Goal: Information Seeking & Learning: Compare options

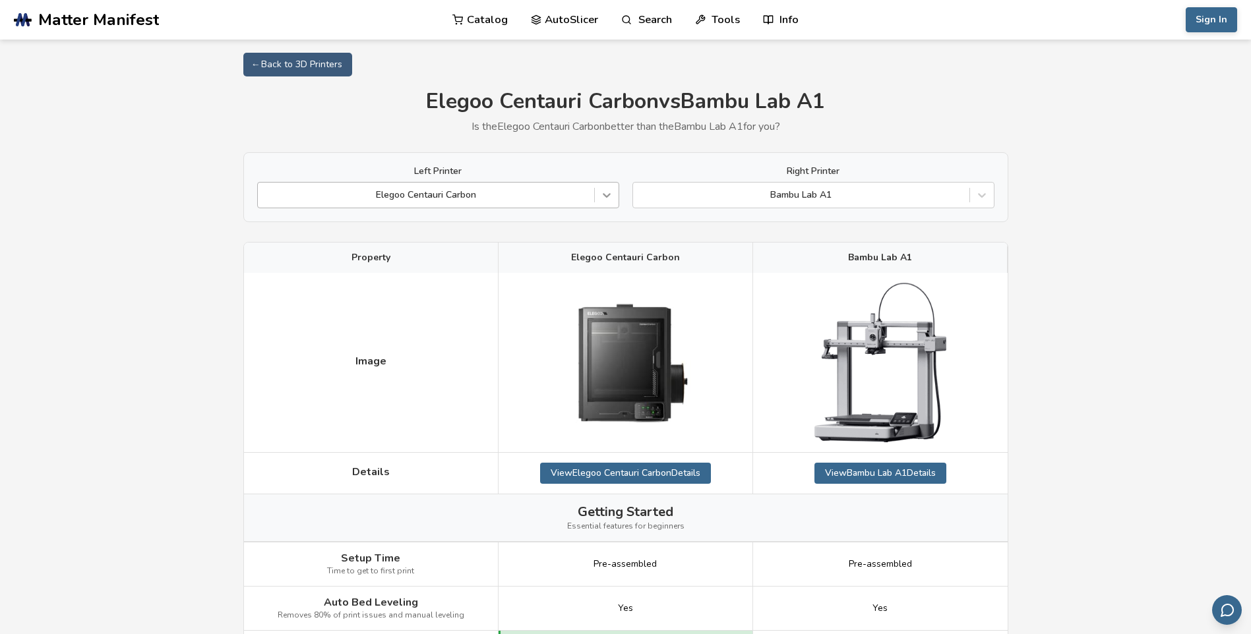
click at [609, 192] on icon at bounding box center [606, 195] width 13 height 13
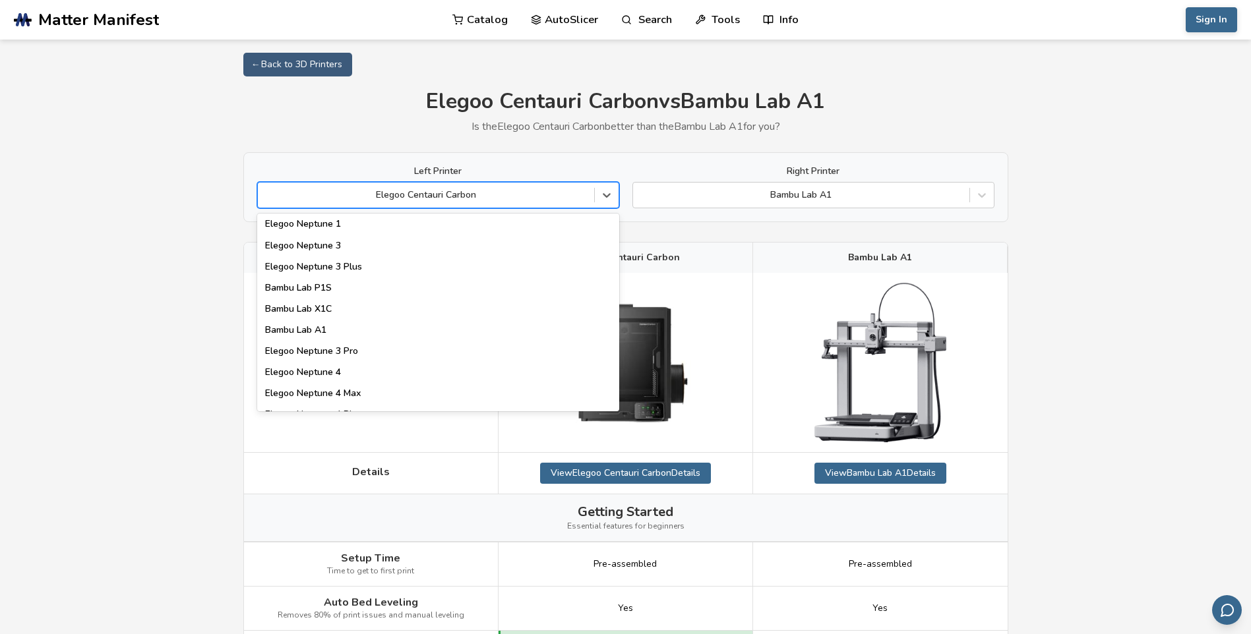
scroll to position [989, 0]
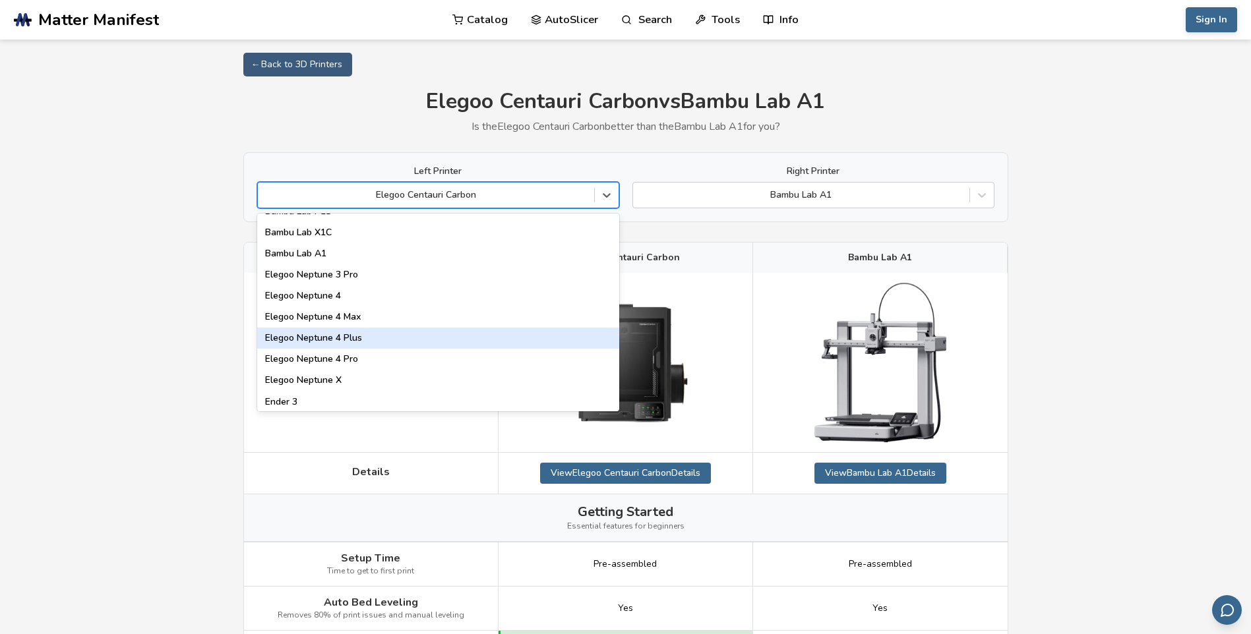
click at [409, 340] on div "Elegoo Neptune 4 Plus" at bounding box center [438, 338] width 362 height 21
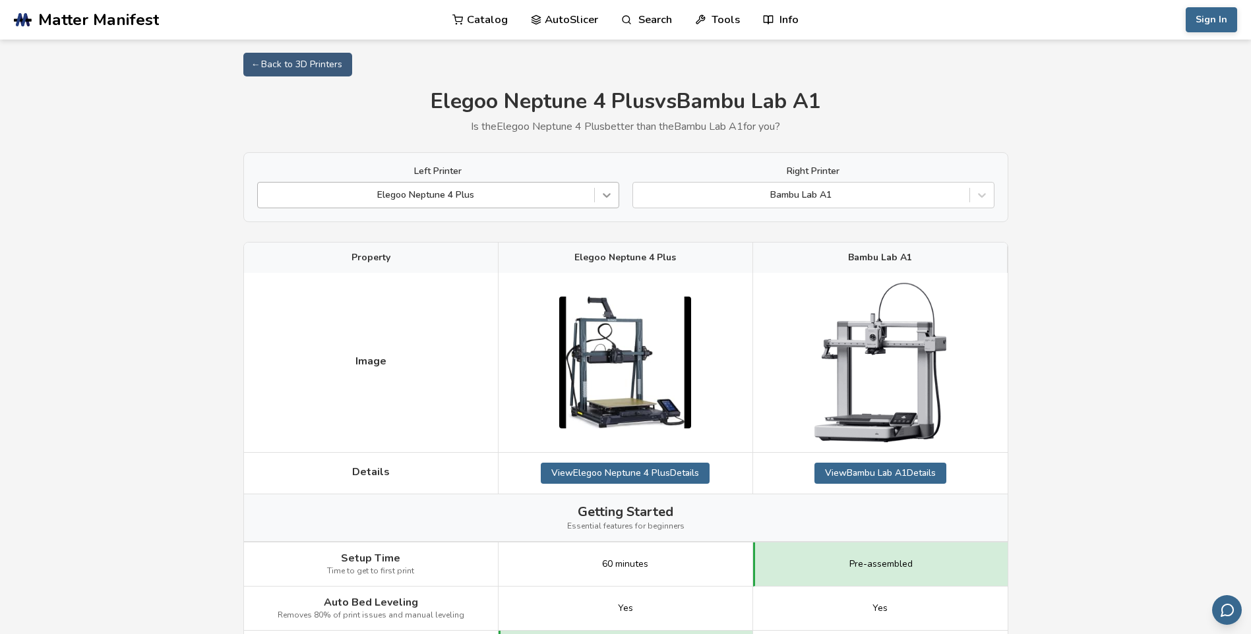
click at [600, 196] on icon at bounding box center [606, 195] width 13 height 13
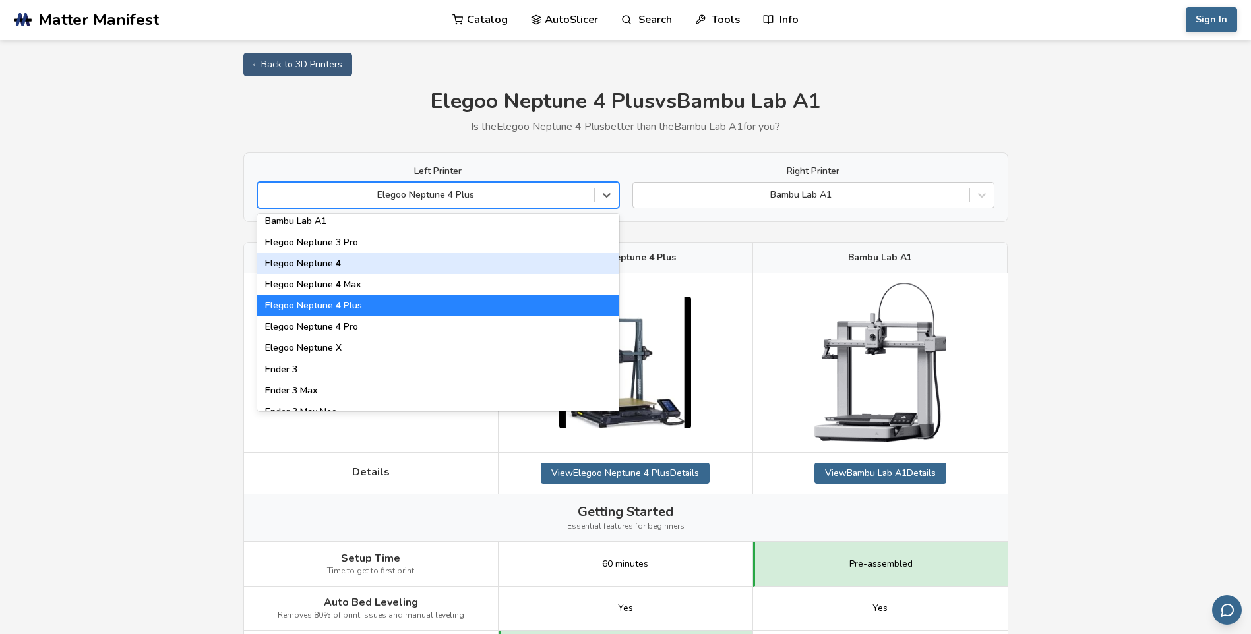
scroll to position [1055, 0]
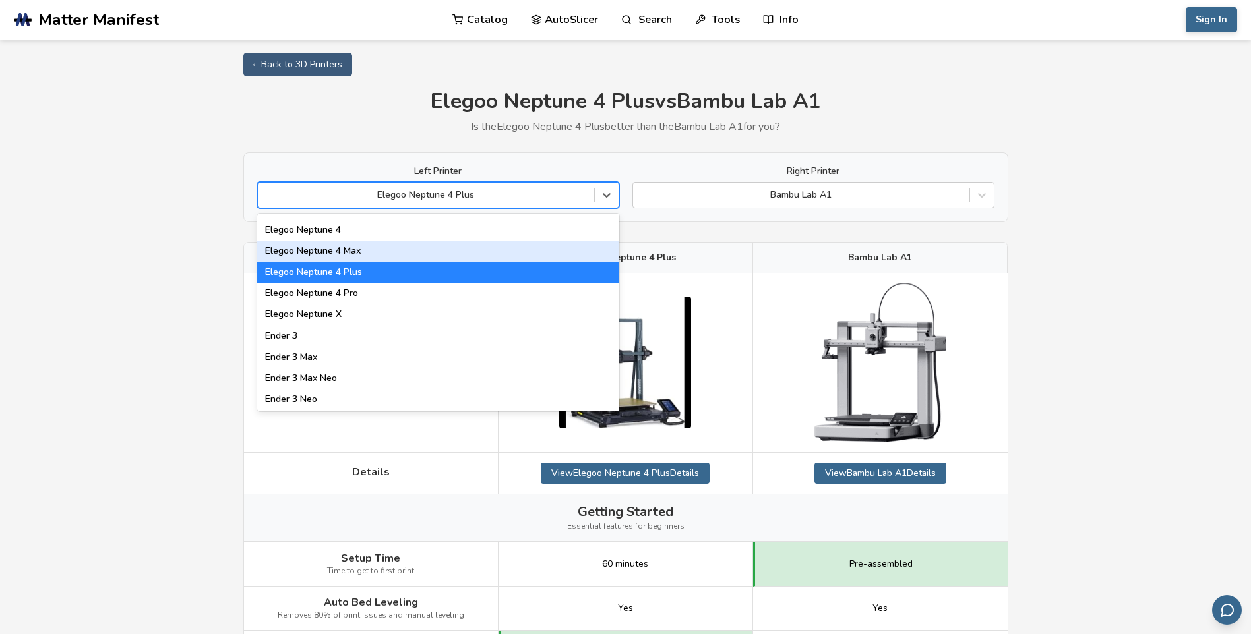
click at [402, 249] on div "Elegoo Neptune 4 Max" at bounding box center [438, 251] width 362 height 21
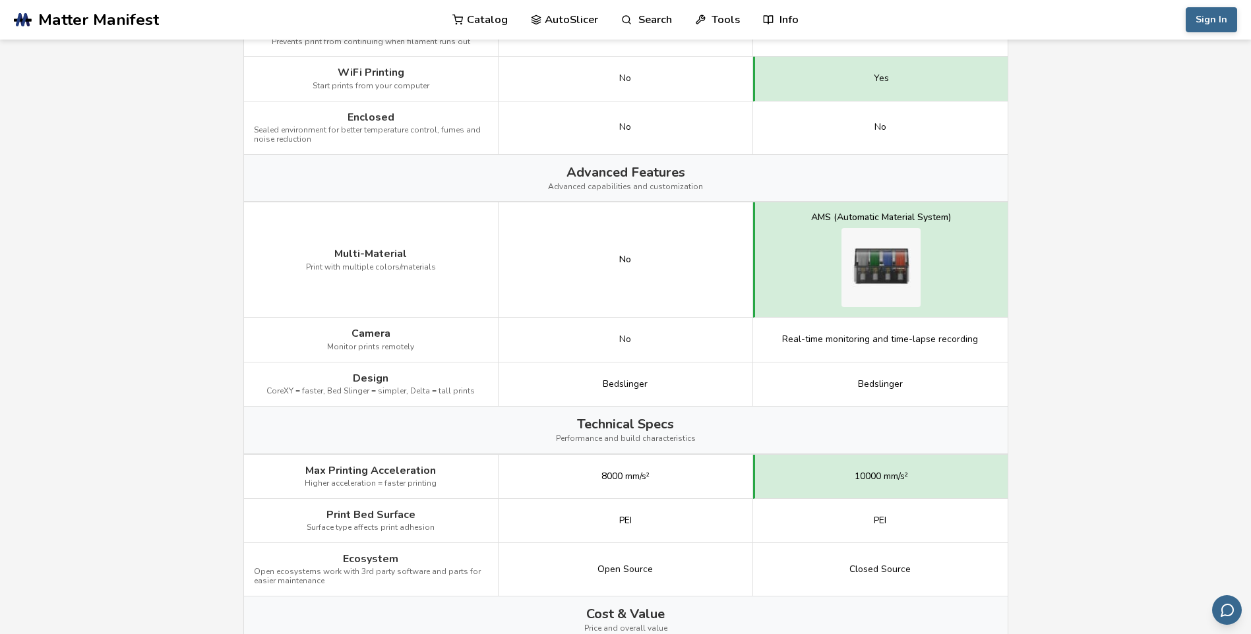
scroll to position [1319, 0]
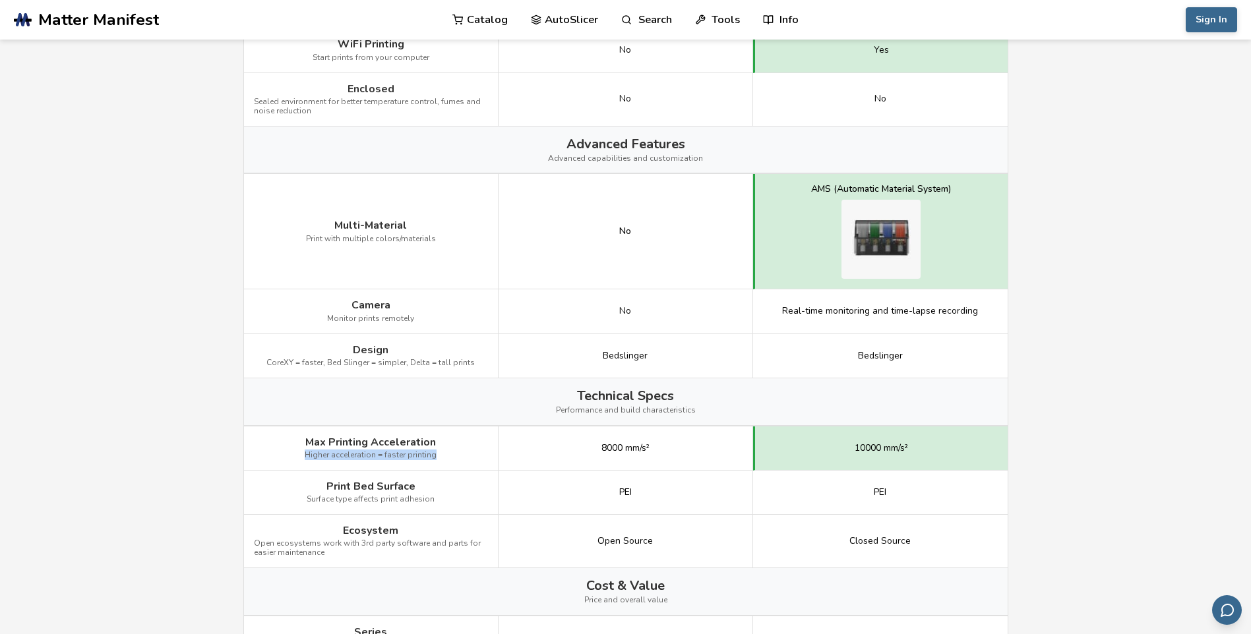
drag, startPoint x: 305, startPoint y: 453, endPoint x: 468, endPoint y: 461, distance: 162.4
click at [468, 461] on div "Max Printing Acceleration Higher acceleration = faster printing" at bounding box center [371, 449] width 255 height 44
drag, startPoint x: 468, startPoint y: 461, endPoint x: 404, endPoint y: 452, distance: 64.5
click at [404, 452] on span "Higher acceleration = faster printing" at bounding box center [371, 455] width 132 height 9
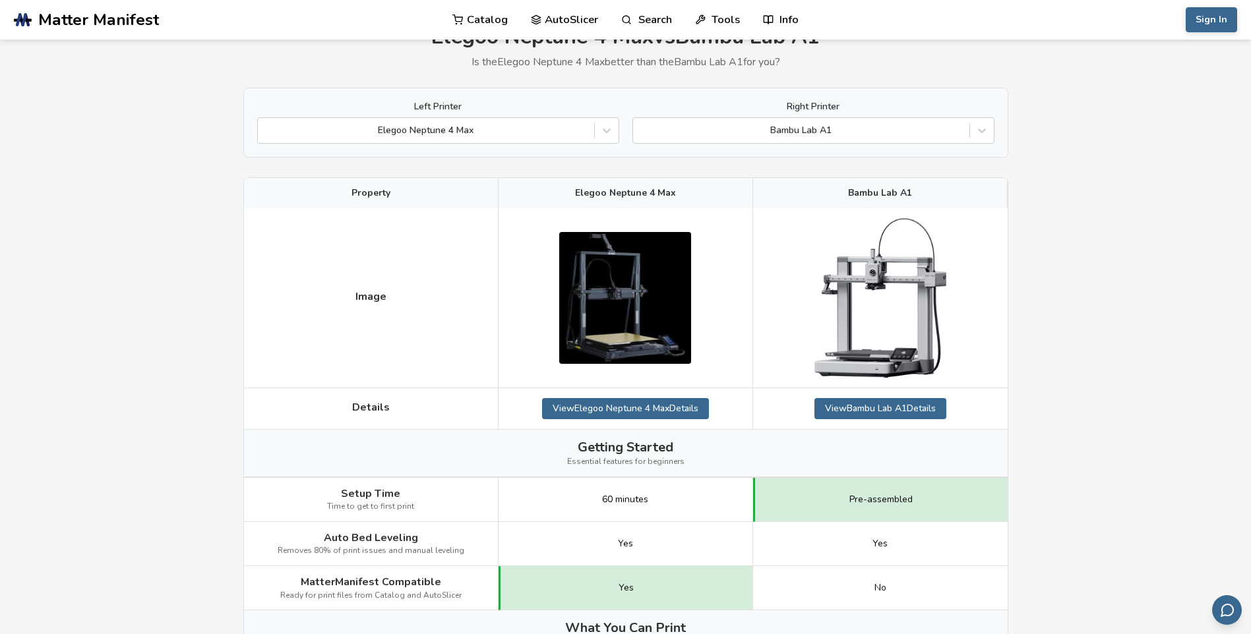
scroll to position [0, 0]
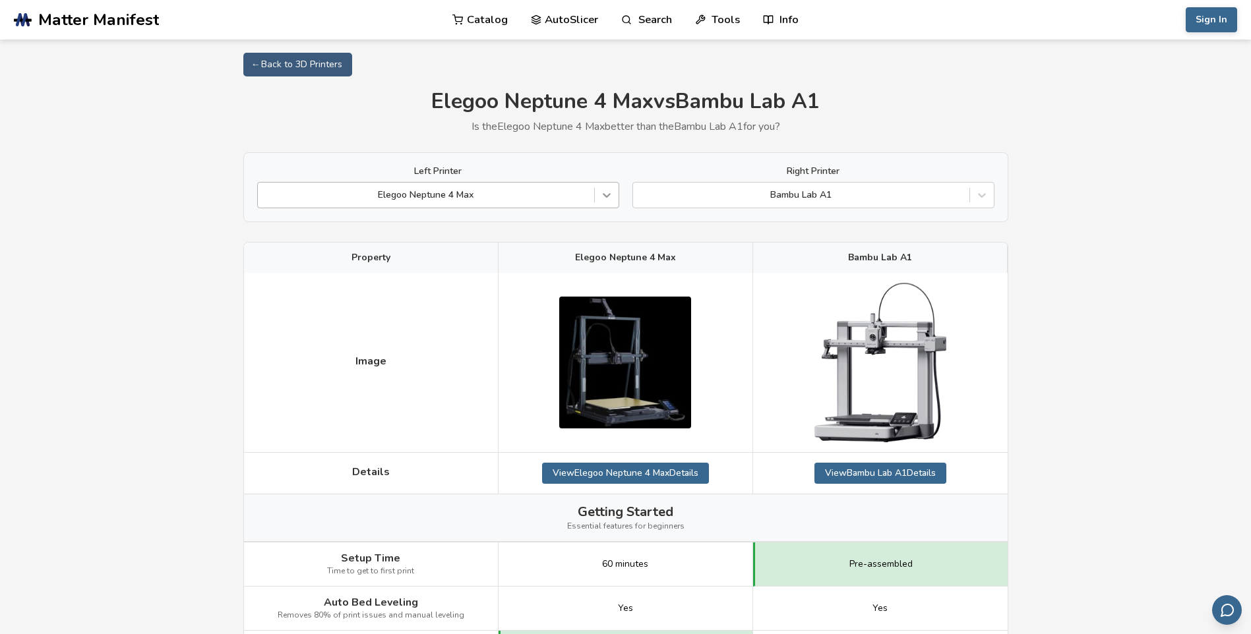
click at [600, 194] on icon at bounding box center [606, 195] width 13 height 13
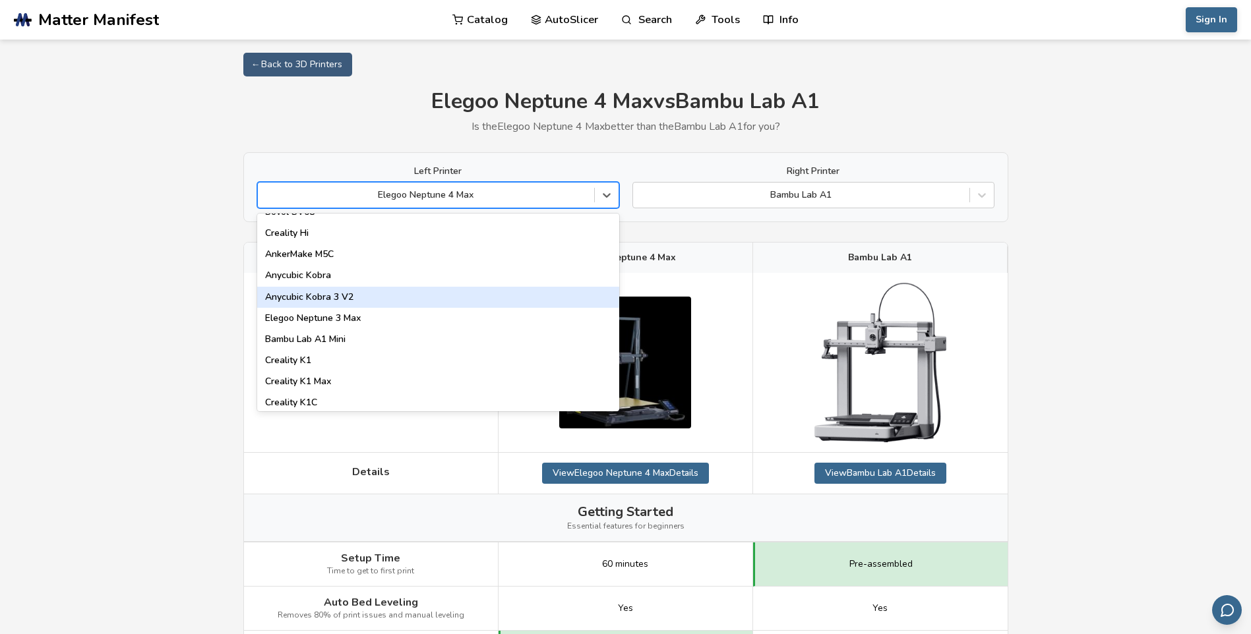
scroll to position [198, 0]
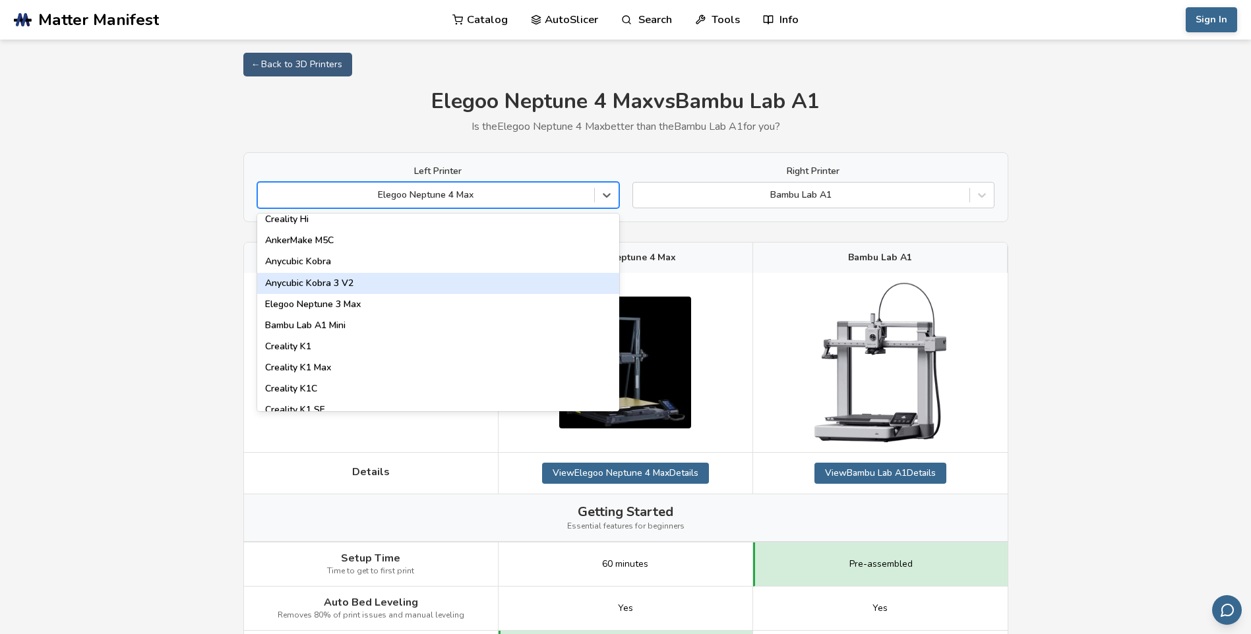
click at [357, 282] on div "Anycubic Kobra 3 V2" at bounding box center [438, 283] width 362 height 21
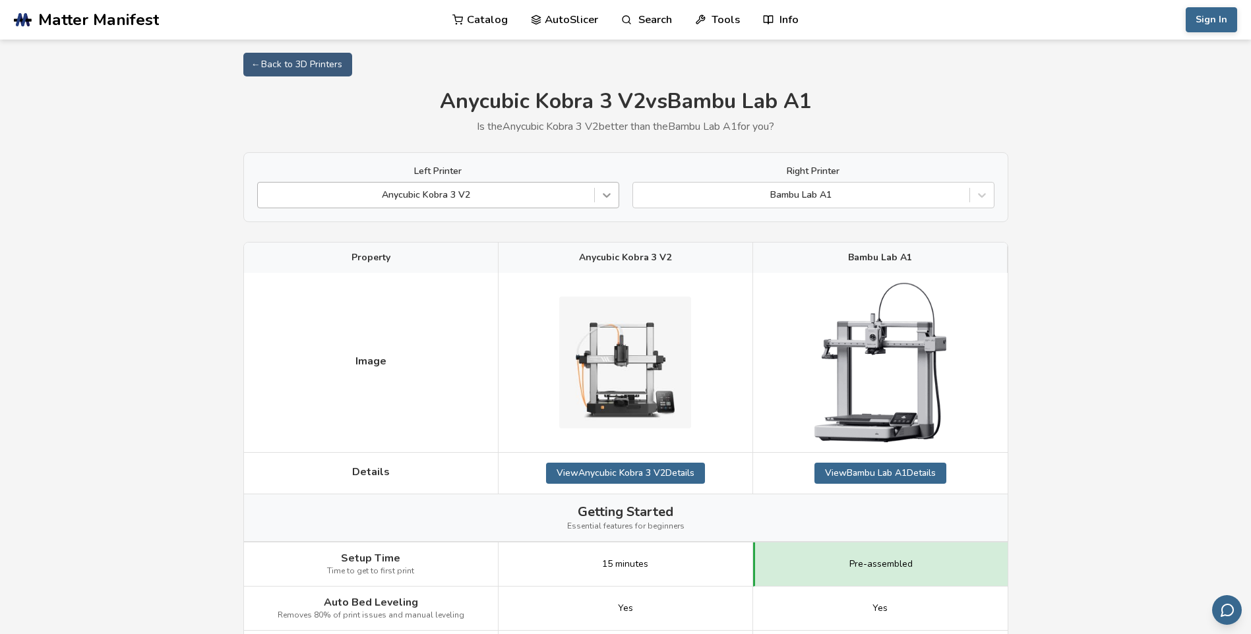
click at [611, 189] on icon at bounding box center [606, 195] width 13 height 13
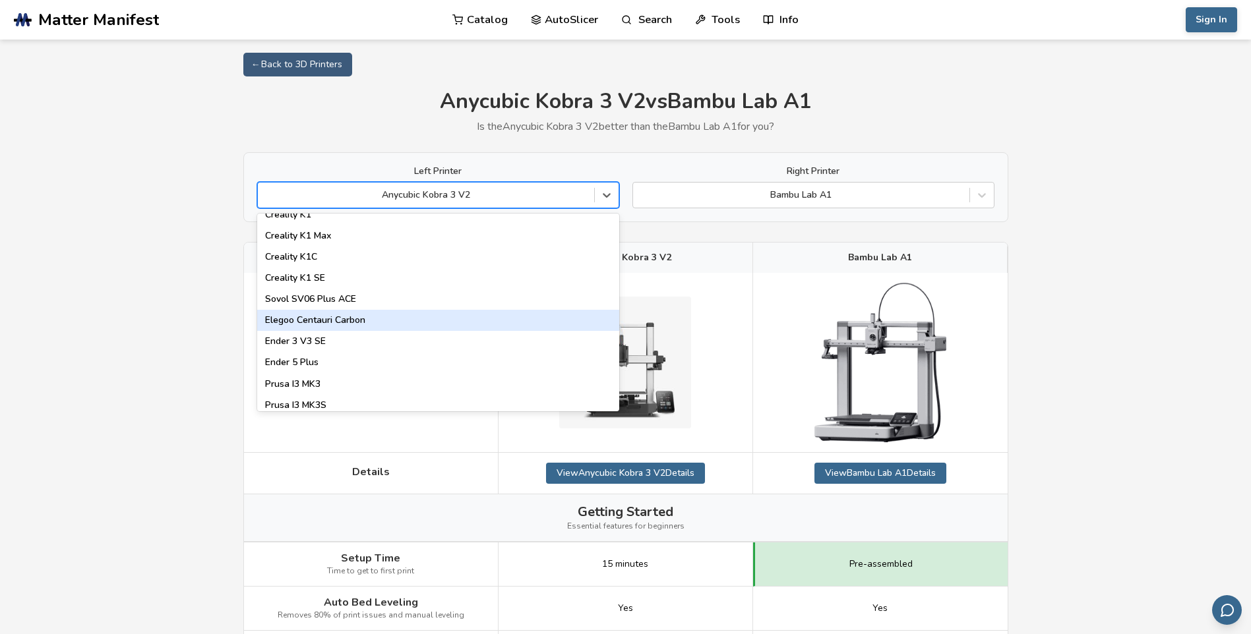
scroll to position [396, 0]
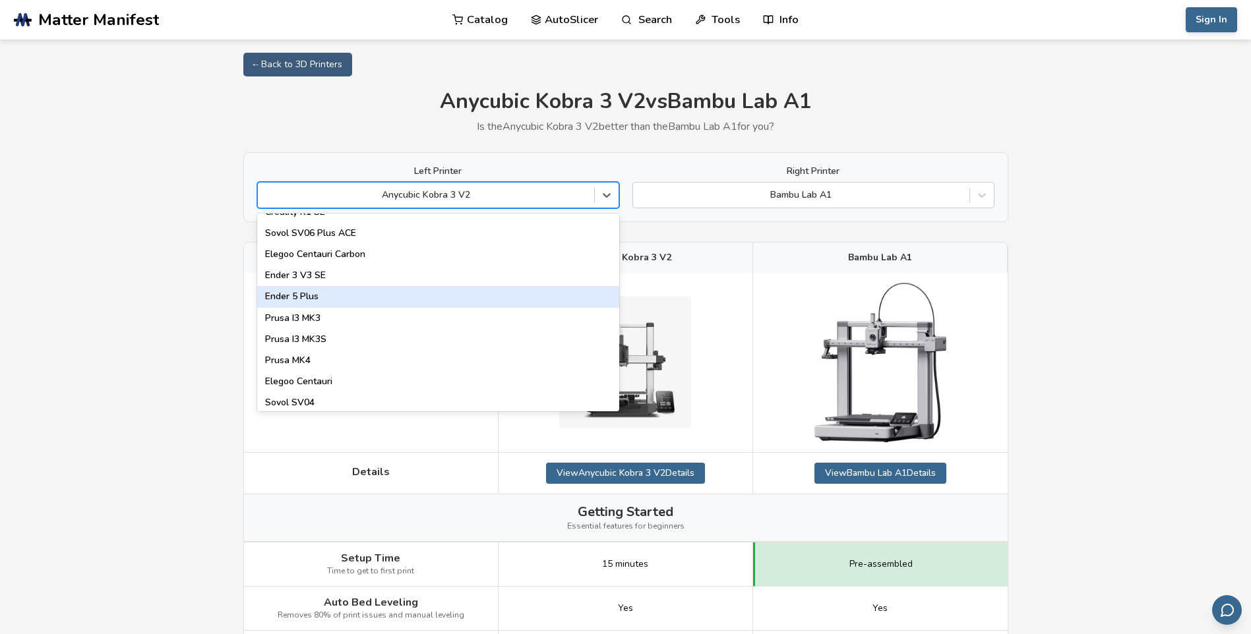
click at [332, 290] on div "Ender 5 Plus" at bounding box center [438, 296] width 362 height 21
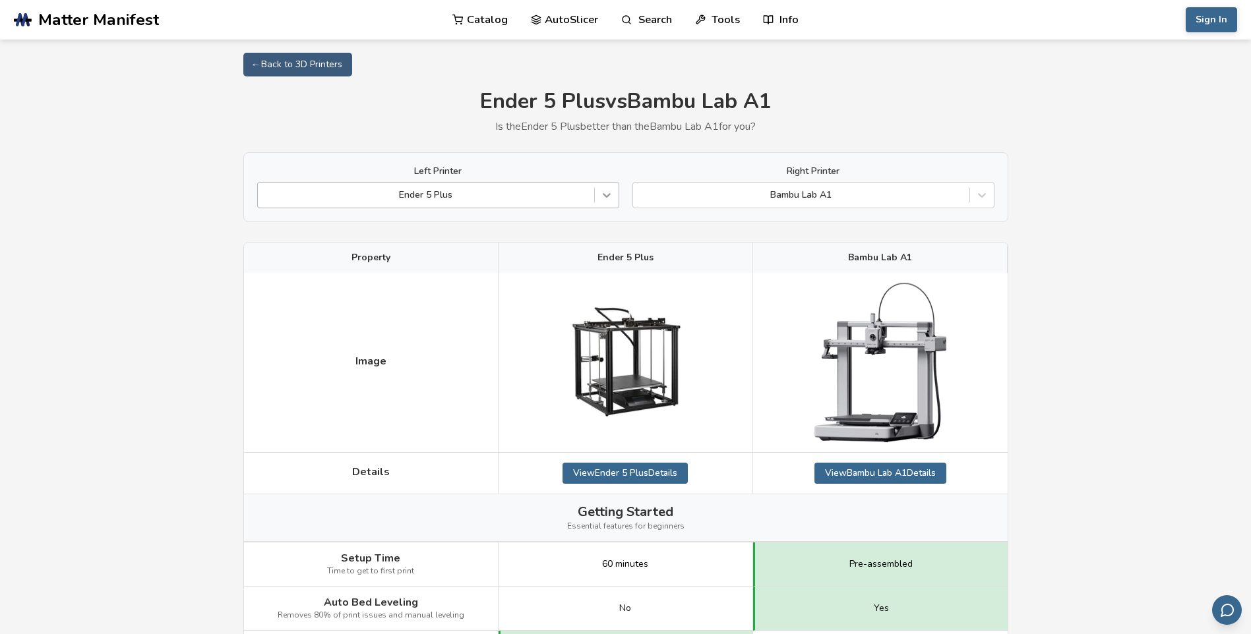
click at [603, 193] on icon at bounding box center [606, 195] width 13 height 13
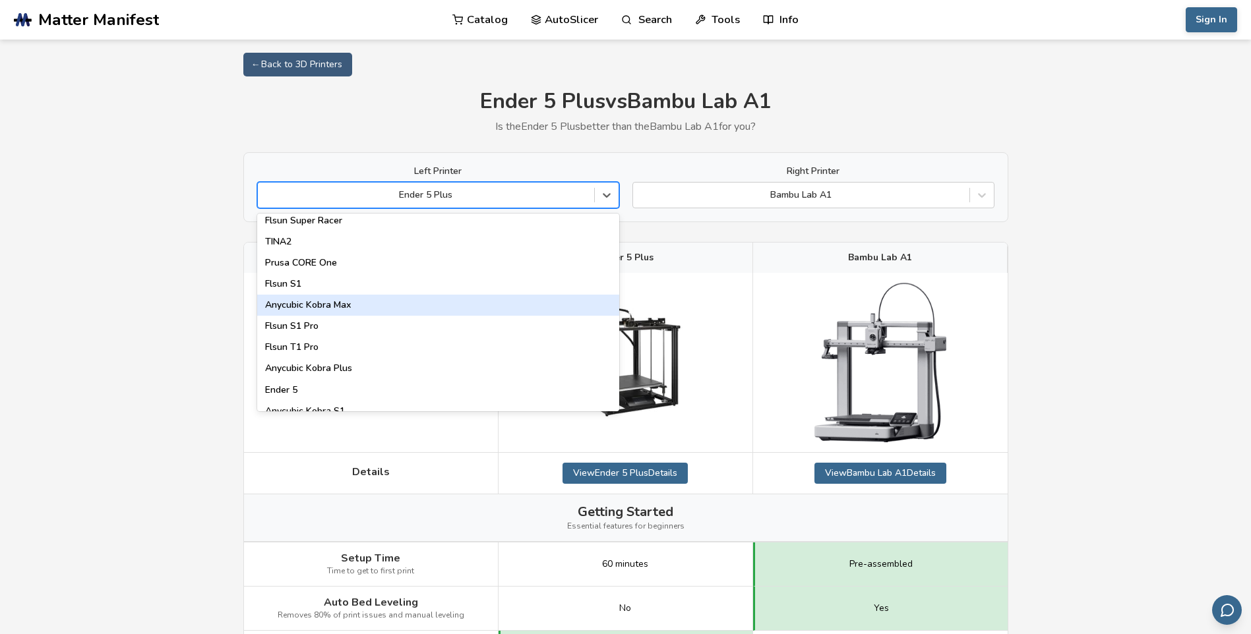
scroll to position [1691, 0]
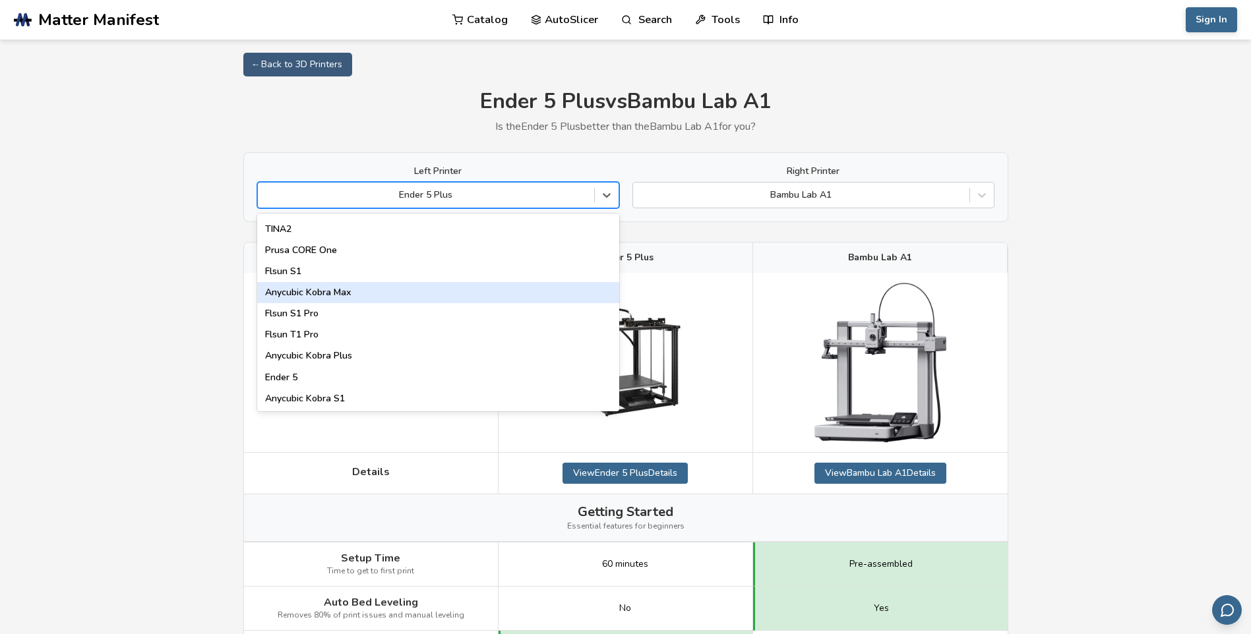
click at [400, 293] on div "Anycubic Kobra Max" at bounding box center [438, 292] width 362 height 21
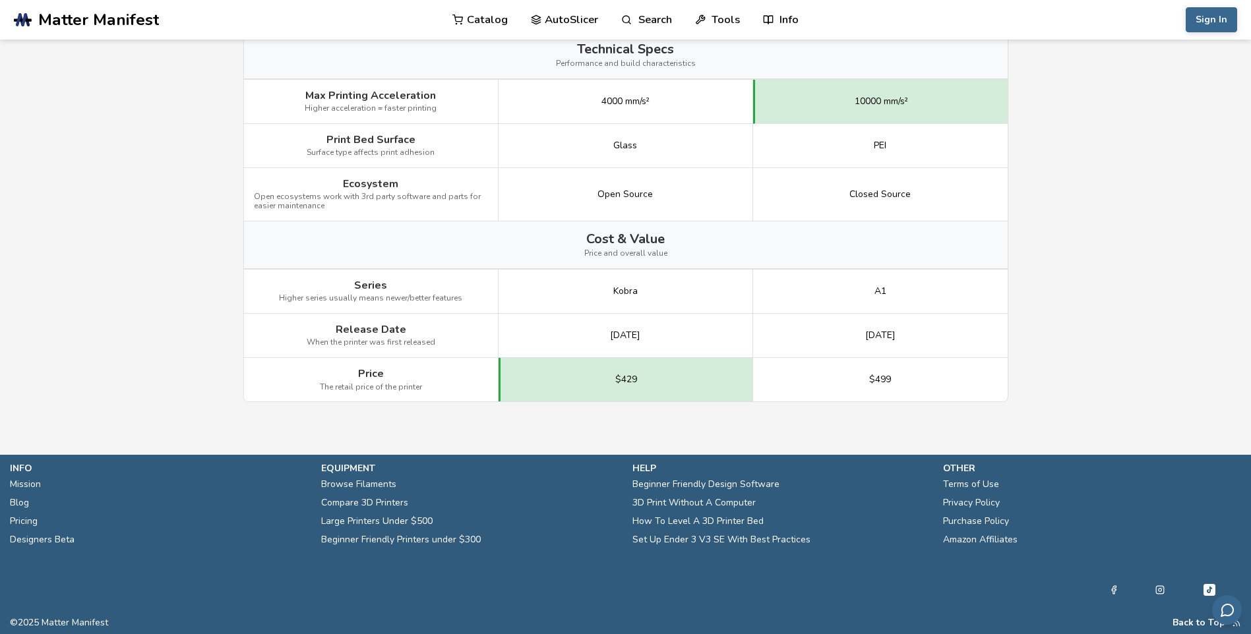
scroll to position [1667, 0]
